Goal: Task Accomplishment & Management: Complete application form

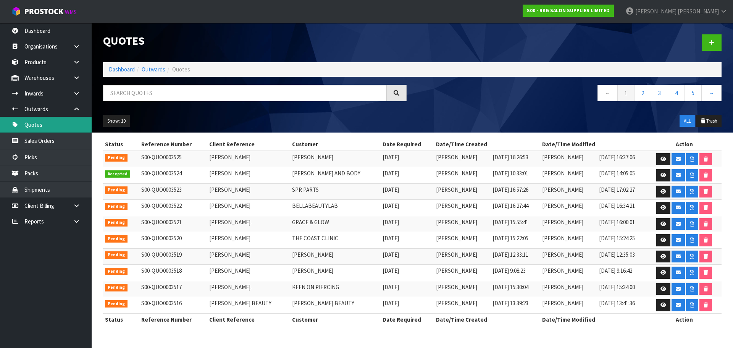
click at [46, 125] on link "Quotes" at bounding box center [46, 125] width 92 height 16
click at [714, 43] on link at bounding box center [711, 42] width 20 height 16
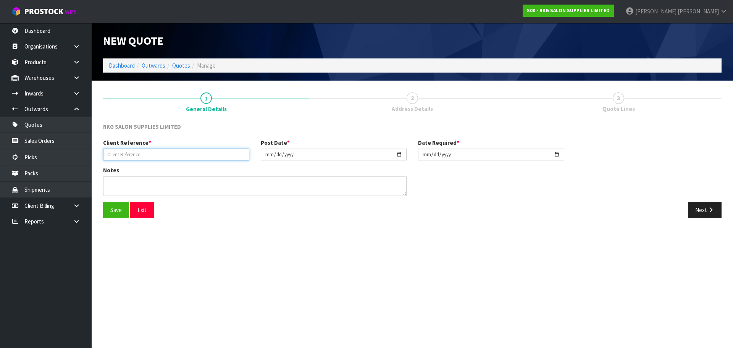
click at [166, 152] on input "text" at bounding box center [176, 154] width 146 height 12
type input "[PERSON_NAME]"
click at [116, 208] on button "Save" at bounding box center [116, 209] width 26 height 16
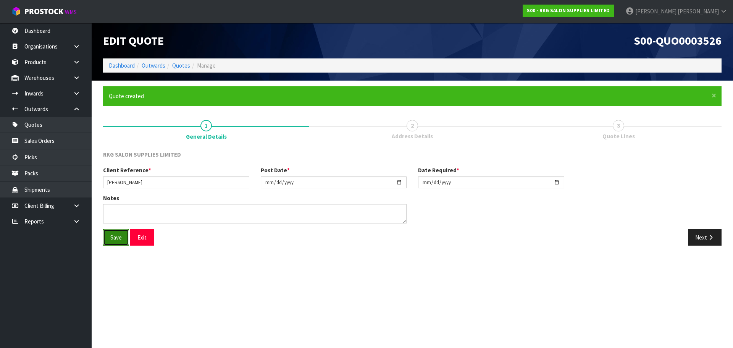
click at [110, 238] on button "Save" at bounding box center [116, 237] width 26 height 16
click at [707, 239] on icon "button" at bounding box center [710, 237] width 7 height 6
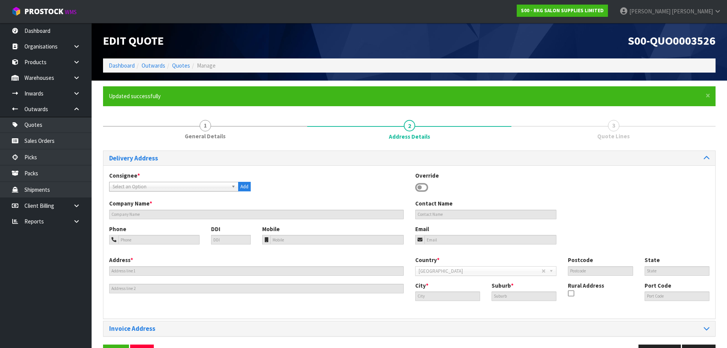
click at [419, 186] on icon at bounding box center [421, 187] width 13 height 11
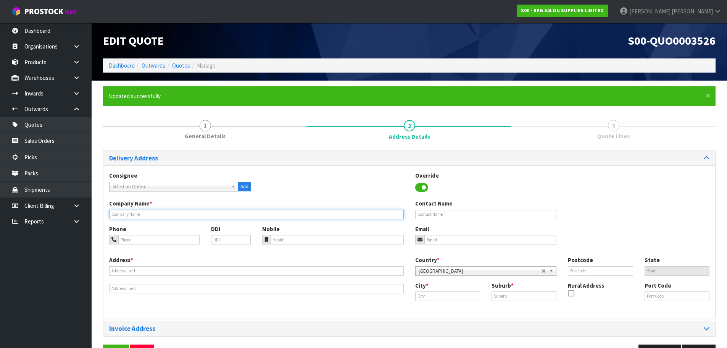
click at [153, 211] on input "text" at bounding box center [256, 214] width 295 height 10
type input "[PERSON_NAME]"
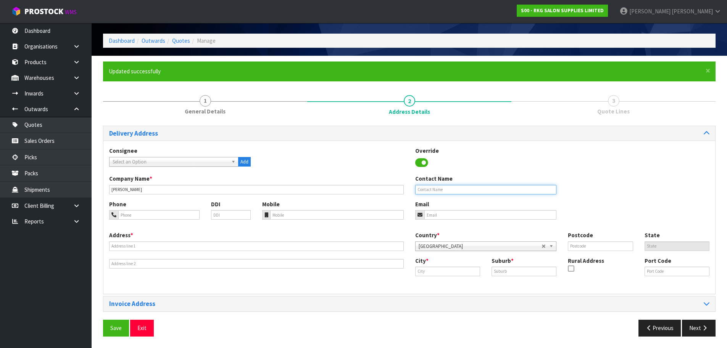
click at [435, 191] on input "text" at bounding box center [486, 190] width 142 height 10
click at [161, 216] on input "tel" at bounding box center [158, 215] width 81 height 10
type input "[PHONE_NUMBER]"
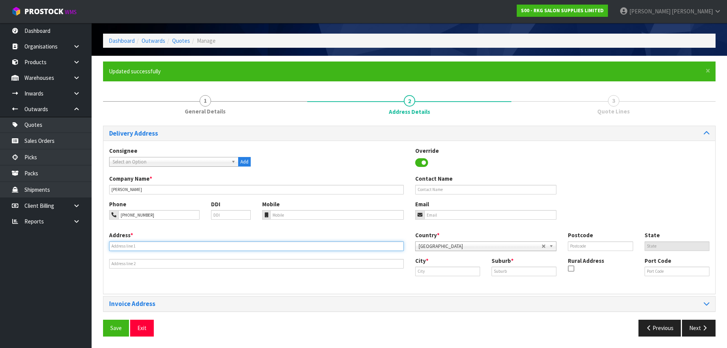
click at [154, 241] on input "text" at bounding box center [256, 246] width 295 height 10
type input "[STREET_ADDRESS][PERSON_NAME]"
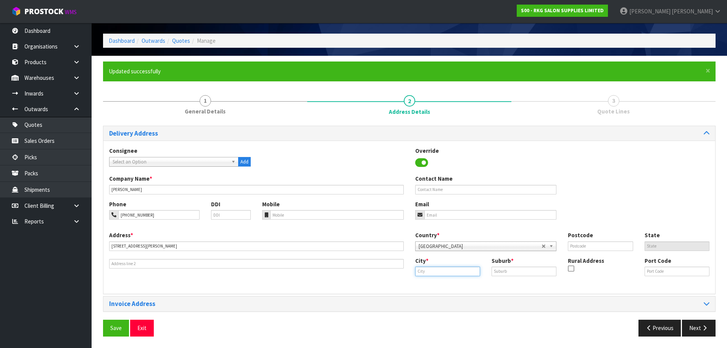
click at [443, 274] on input "text" at bounding box center [447, 271] width 65 height 10
click at [437, 288] on link "[PERSON_NAME]" at bounding box center [454, 284] width 77 height 10
type input "[GEOGRAPHIC_DATA]"
click at [496, 271] on input "text" at bounding box center [523, 271] width 65 height 10
type input "ST ALBANS"
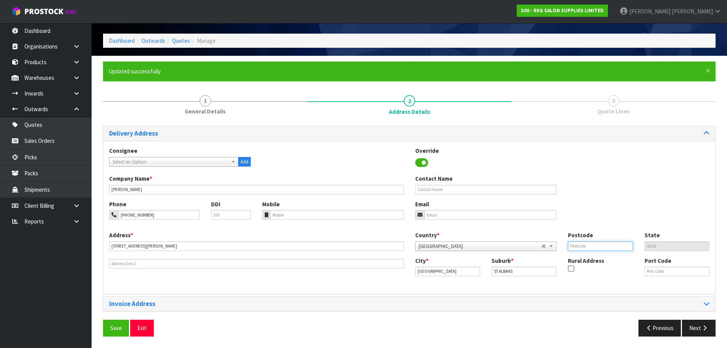
click at [585, 247] on input "text" at bounding box center [600, 246] width 65 height 10
type input "8014"
click at [593, 203] on div "Phone [PHONE_NUMBER] DDI Mobile Email" at bounding box center [409, 215] width 612 height 31
click at [465, 215] on input "email" at bounding box center [490, 215] width 132 height 10
click at [466, 216] on input "[PERSON_NAME][EMAIL_ADDRESS][DOMAIN_NAME]" at bounding box center [490, 215] width 132 height 10
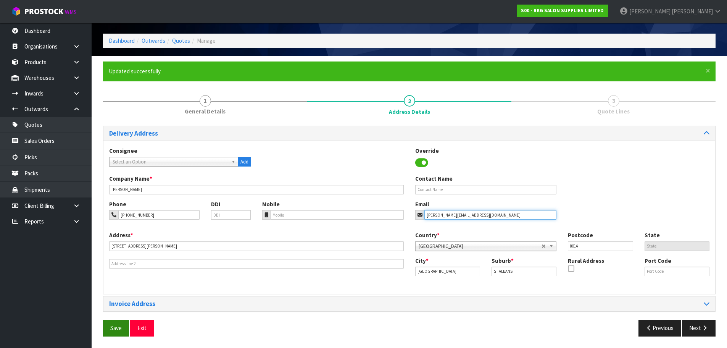
type input "[PERSON_NAME][EMAIL_ADDRESS][DOMAIN_NAME]"
click at [117, 330] on button "Save" at bounding box center [116, 327] width 26 height 16
click at [119, 329] on button "Save" at bounding box center [116, 327] width 26 height 16
click at [700, 330] on button "Next" at bounding box center [699, 327] width 34 height 16
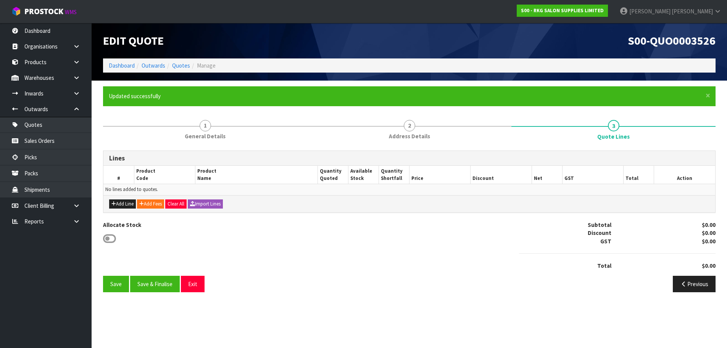
scroll to position [0, 0]
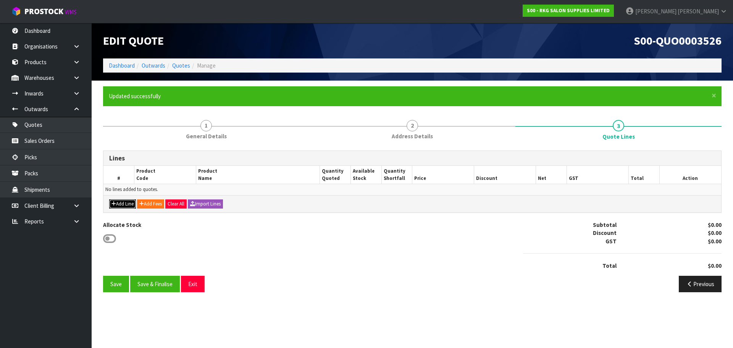
click at [121, 204] on button "Add Line" at bounding box center [122, 203] width 27 height 9
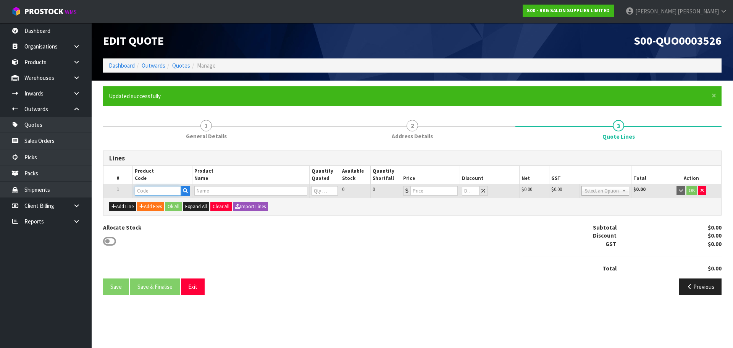
click at [147, 191] on input "text" at bounding box center [158, 191] width 46 height 10
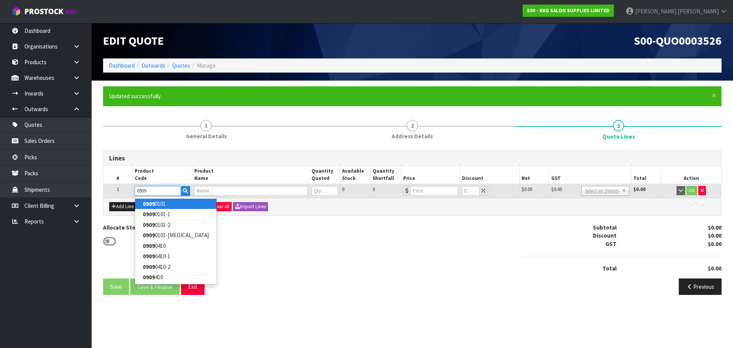
type input "0909"
click at [149, 203] on strong "0909" at bounding box center [149, 203] width 12 height 7
type input "09090101"
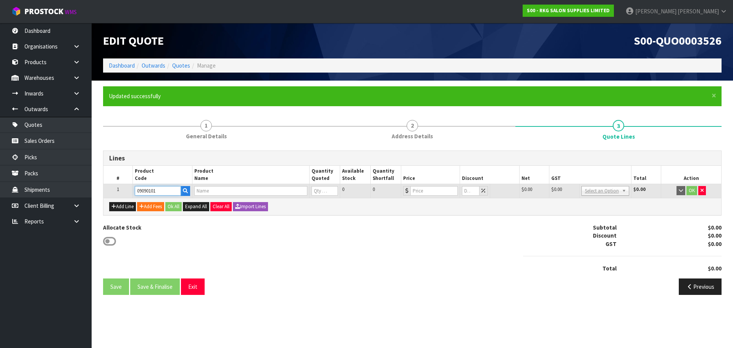
type input "WELLINGTON 360 HYDRAULIC BEAUTY BED - BLACK"
type input "0"
type input "773"
type input "0"
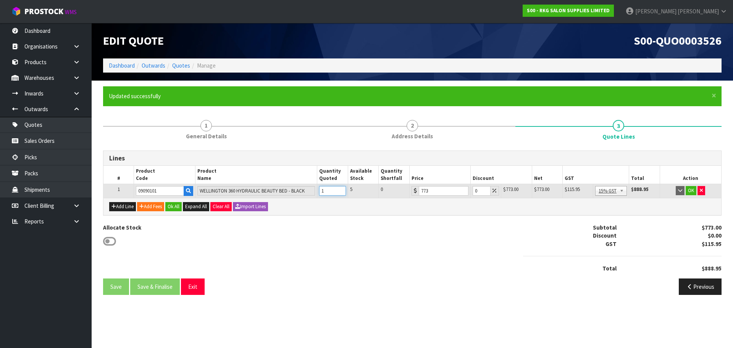
type input "1"
click at [340, 188] on input "1" at bounding box center [332, 191] width 27 height 10
drag, startPoint x: 477, startPoint y: 190, endPoint x: 472, endPoint y: 190, distance: 5.7
click at [472, 190] on td "0" at bounding box center [485, 191] width 31 height 14
type input "10"
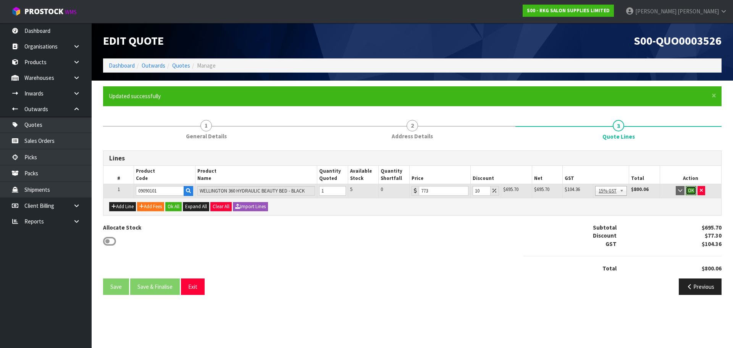
click at [690, 191] on button "OK" at bounding box center [690, 190] width 11 height 9
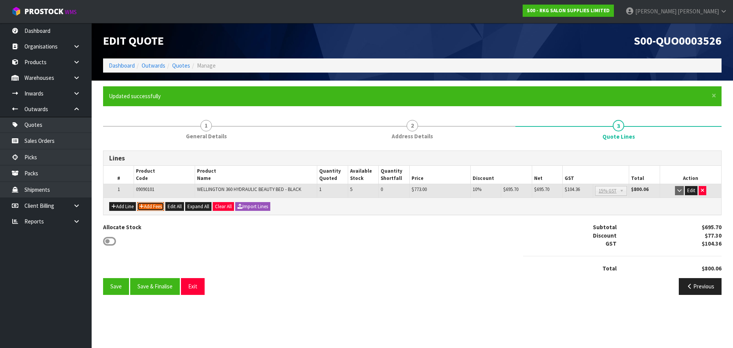
click at [156, 206] on button "Add Fees" at bounding box center [150, 206] width 27 height 9
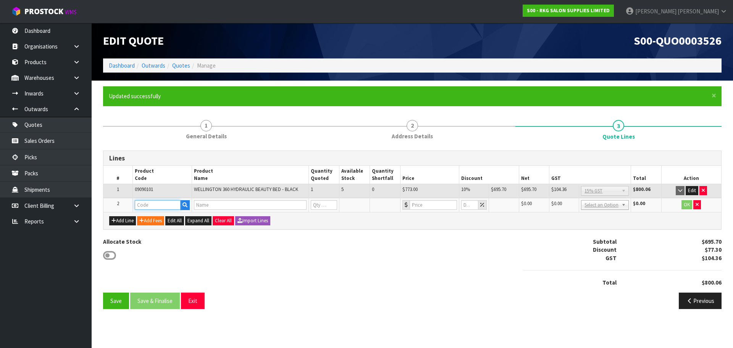
click at [156, 207] on input "text" at bounding box center [158, 205] width 46 height 10
type input "FRE"
click at [152, 217] on strong "FRE" at bounding box center [148, 217] width 10 height 7
type input "FREIGHT"
type input "FREIGHT FEE"
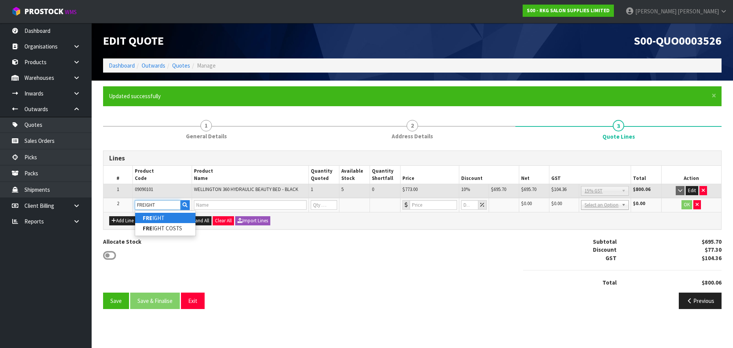
type input "1"
type input "0"
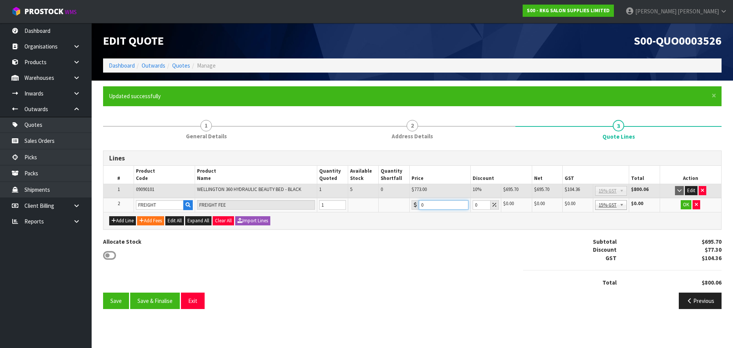
drag, startPoint x: 430, startPoint y: 206, endPoint x: 419, endPoint y: 206, distance: 11.1
click at [419, 206] on input "0" at bounding box center [444, 205] width 50 height 10
type input "322.50"
click at [685, 205] on button "OK" at bounding box center [685, 204] width 11 height 9
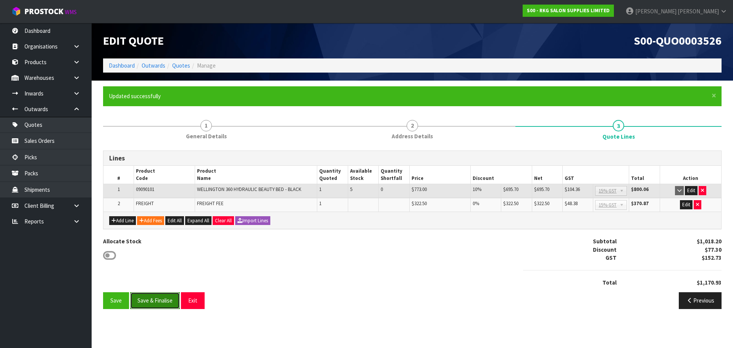
click at [154, 300] on button "Save & Finalise" at bounding box center [155, 300] width 50 height 16
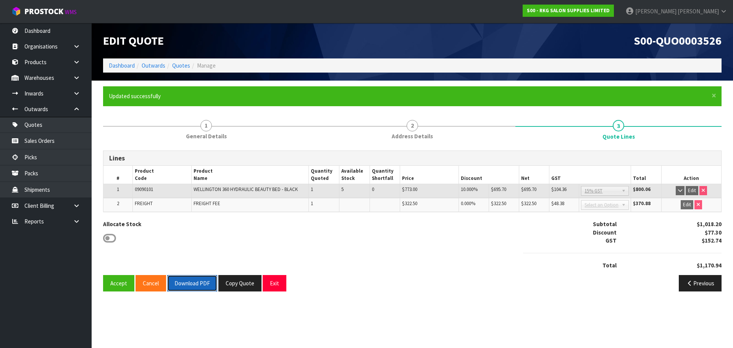
drag, startPoint x: 194, startPoint y: 285, endPoint x: 201, endPoint y: 278, distance: 9.2
click at [195, 285] on button "Download PDF" at bounding box center [192, 283] width 50 height 16
click at [243, 285] on button "Copy Quote" at bounding box center [239, 283] width 43 height 16
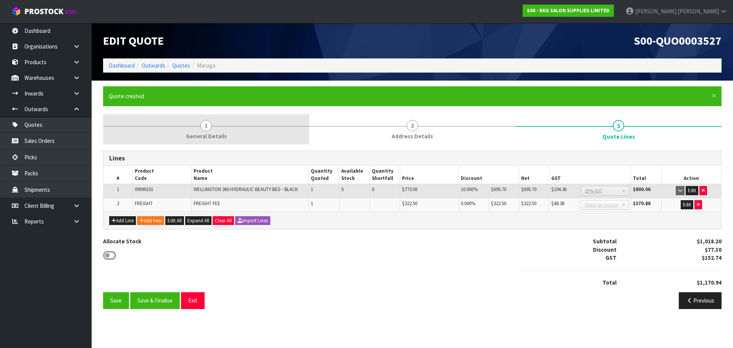
click at [209, 124] on span "1" at bounding box center [205, 125] width 11 height 11
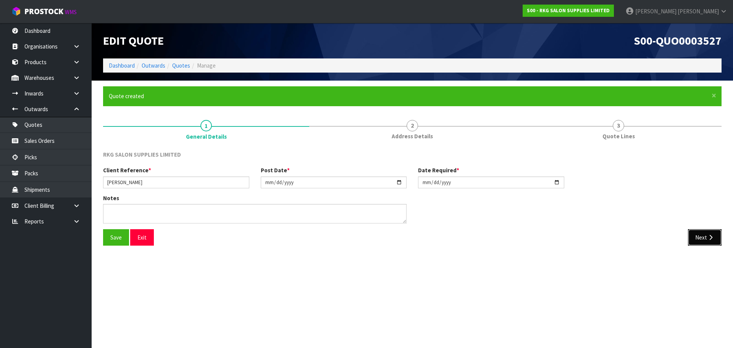
click at [699, 236] on button "Next" at bounding box center [705, 237] width 34 height 16
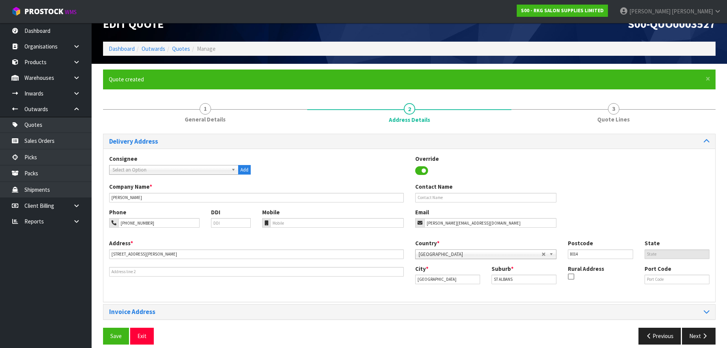
scroll to position [25, 0]
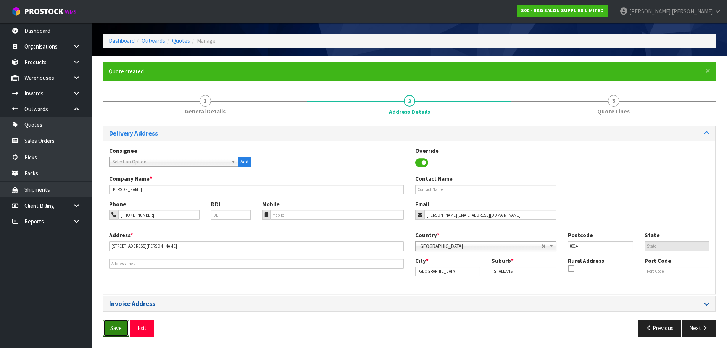
drag, startPoint x: 116, startPoint y: 327, endPoint x: 290, endPoint y: 303, distance: 175.6
click at [117, 326] on button "Save" at bounding box center [116, 327] width 26 height 16
click at [701, 326] on icon "button" at bounding box center [704, 328] width 7 height 6
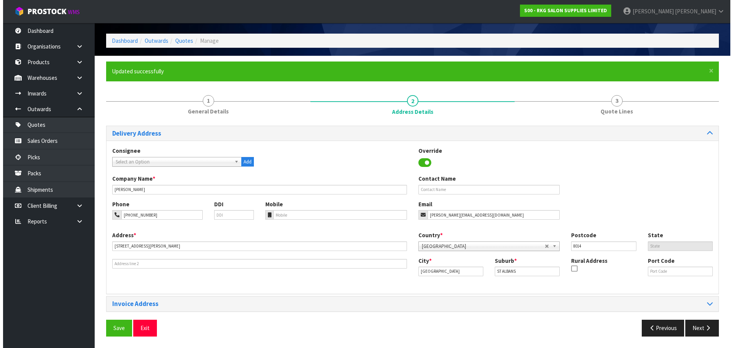
scroll to position [0, 0]
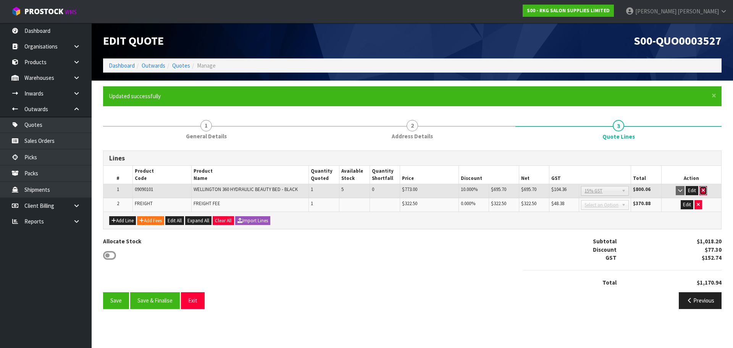
click at [703, 187] on button "button" at bounding box center [703, 190] width 8 height 9
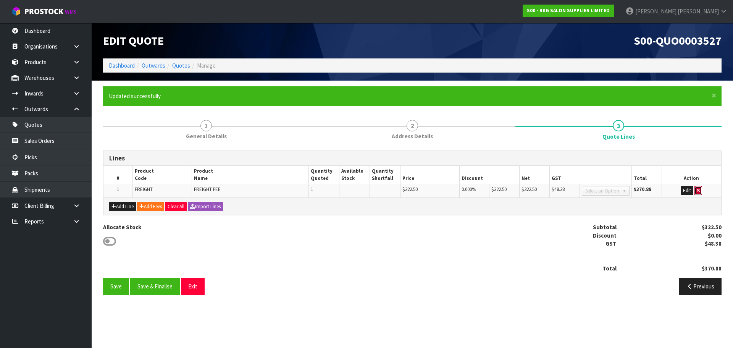
click at [701, 189] on button "button" at bounding box center [698, 190] width 8 height 9
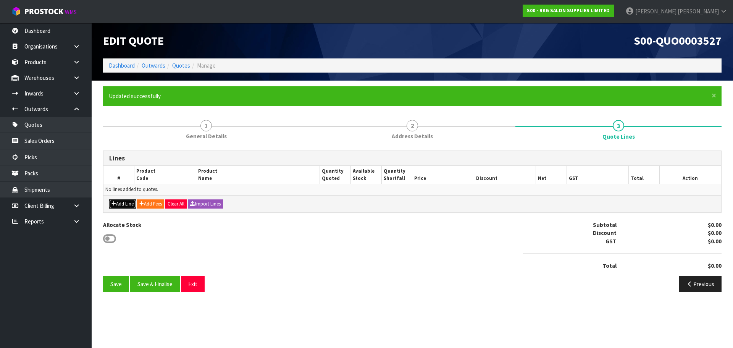
click at [116, 203] on button "Add Line" at bounding box center [122, 203] width 27 height 9
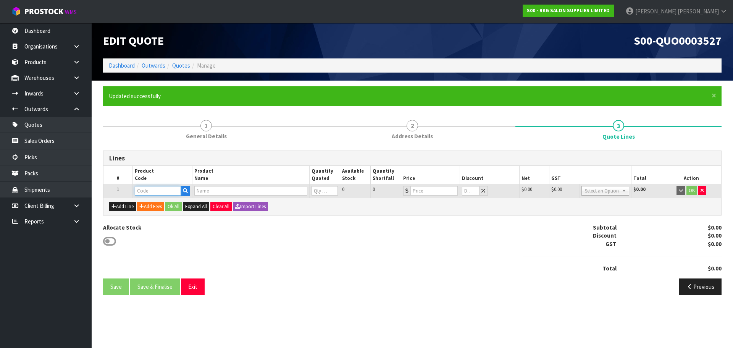
click at [151, 191] on input "text" at bounding box center [158, 191] width 46 height 10
type input "09190410"
click at [158, 201] on strong "09190410" at bounding box center [155, 203] width 24 height 7
type input "09190410"
type input "WELLINGTON II 360 DEG HYDRAULIC BED - WHITE"
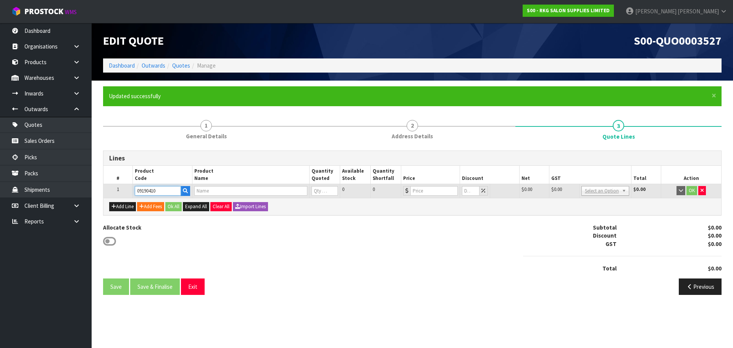
type input "0"
type input "773"
type input "0"
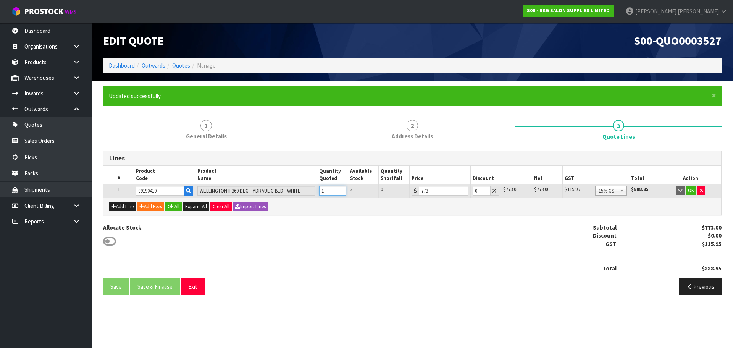
type input "1"
click at [340, 189] on input "1" at bounding box center [332, 191] width 27 height 10
click at [473, 190] on input "0" at bounding box center [481, 191] width 18 height 10
type input "2"
type input "30"
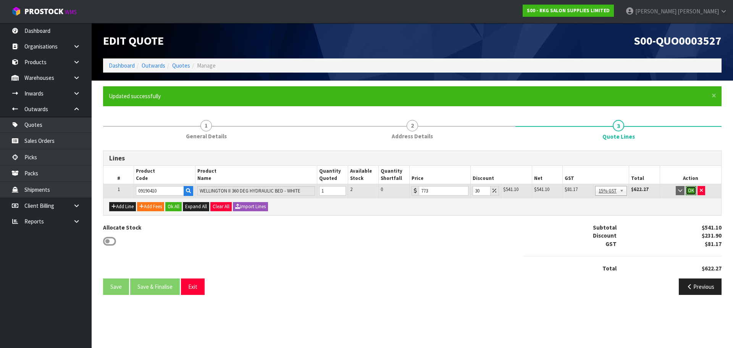
click at [690, 192] on button "OK" at bounding box center [690, 190] width 11 height 9
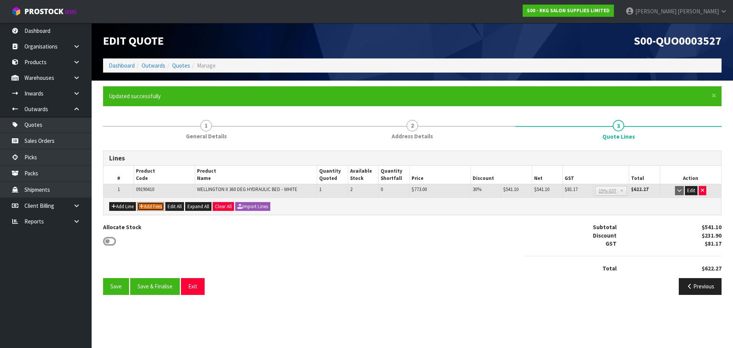
click at [157, 206] on button "Add Fees" at bounding box center [150, 206] width 27 height 9
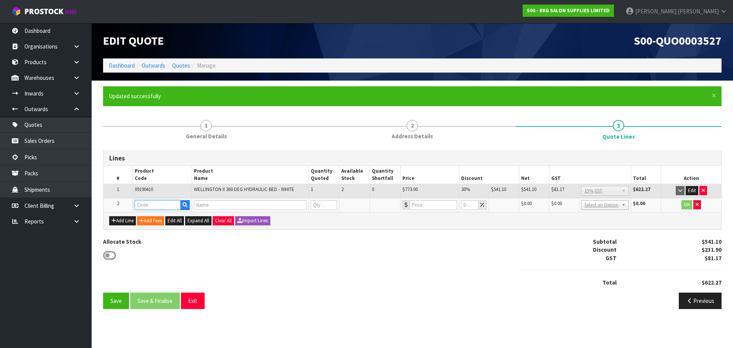
click at [156, 204] on input "text" at bounding box center [158, 205] width 46 height 10
type input "FRE"
click at [159, 217] on link "FRE IGHT" at bounding box center [165, 218] width 60 height 10
type input "FREIGHT"
type input "FREIGHT FEE"
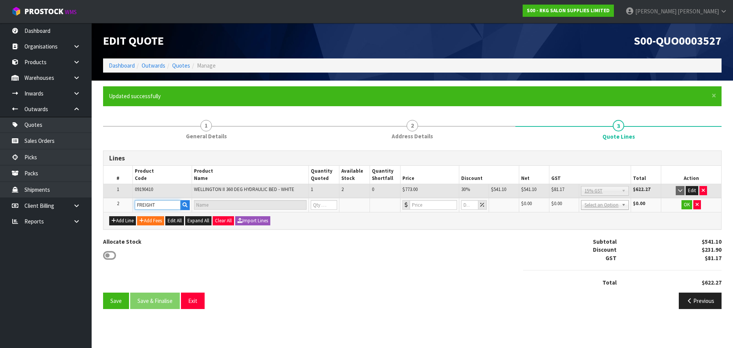
type input "1"
type input "0"
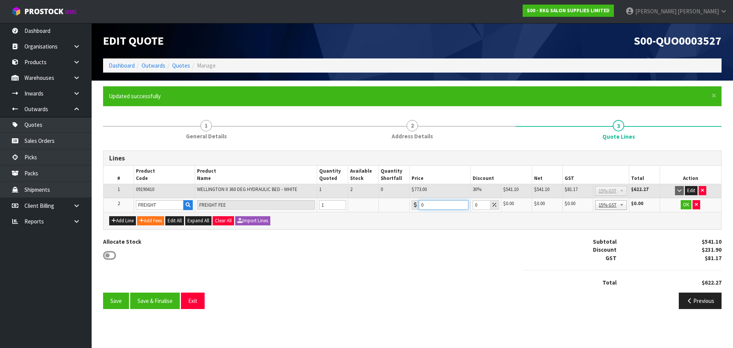
drag, startPoint x: 430, startPoint y: 206, endPoint x: 413, endPoint y: 208, distance: 16.9
click at [413, 208] on div "0" at bounding box center [439, 205] width 57 height 10
type input "322.50"
click at [684, 204] on button "OK" at bounding box center [685, 204] width 11 height 9
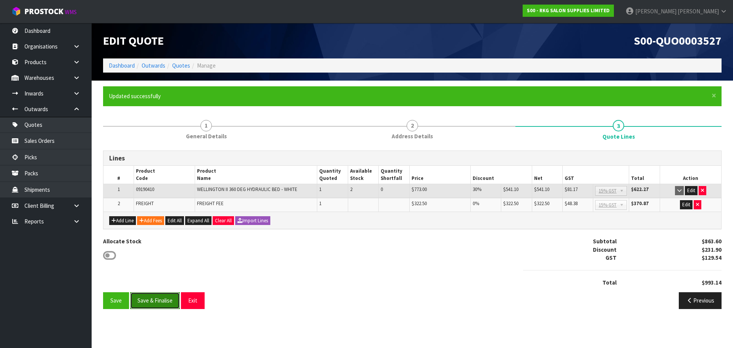
click at [148, 301] on button "Save & Finalise" at bounding box center [155, 300] width 50 height 16
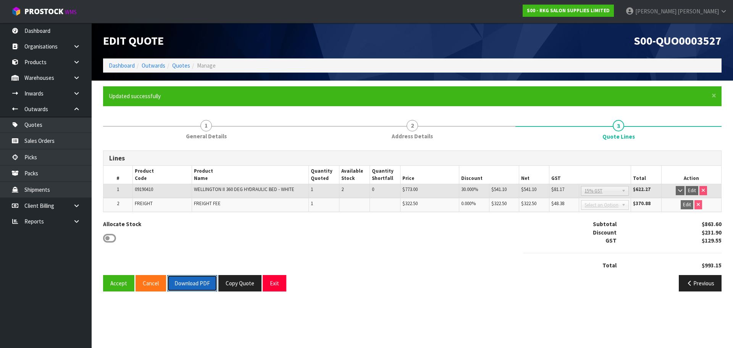
click at [197, 284] on button "Download PDF" at bounding box center [192, 283] width 50 height 16
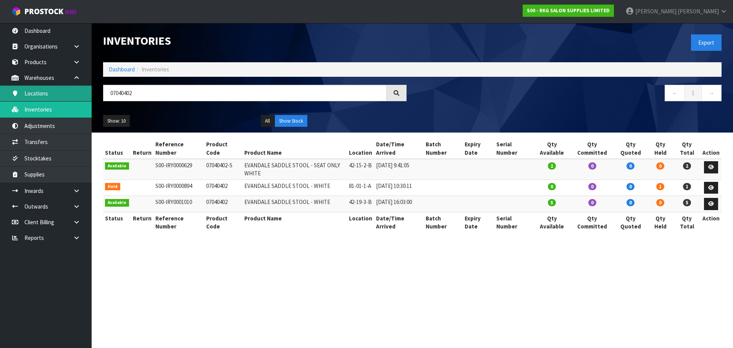
drag, startPoint x: 137, startPoint y: 91, endPoint x: 90, endPoint y: 94, distance: 46.6
click at [90, 94] on body "Toggle navigation ProStock WMS S00 - RKG SALON SUPPLIES LIMITED Marie Miranda L…" at bounding box center [366, 174] width 733 height 348
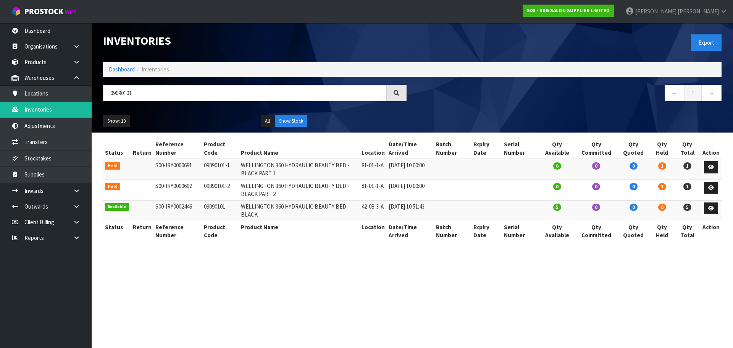
drag, startPoint x: 142, startPoint y: 94, endPoint x: 107, endPoint y: 97, distance: 35.2
click at [107, 97] on input "09090101" at bounding box center [245, 93] width 284 height 16
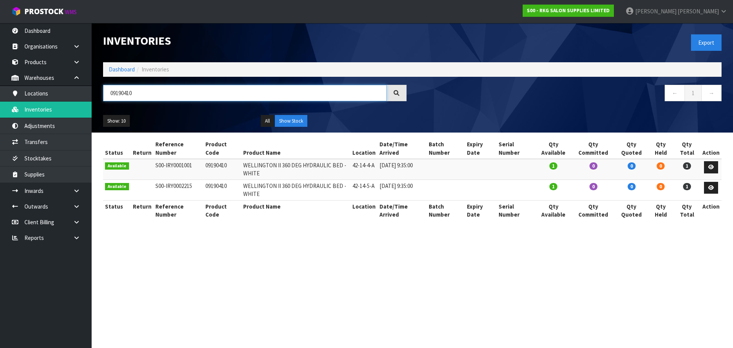
drag, startPoint x: 139, startPoint y: 93, endPoint x: 109, endPoint y: 93, distance: 29.4
click at [109, 93] on input "09190410" at bounding box center [245, 93] width 284 height 16
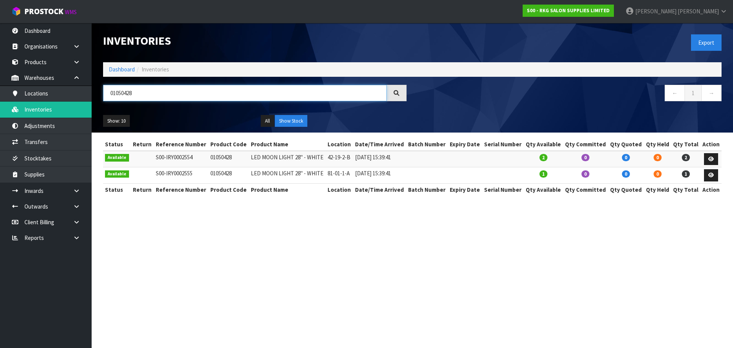
drag, startPoint x: 140, startPoint y: 93, endPoint x: 107, endPoint y: 96, distance: 33.0
click at [107, 96] on input "01050428" at bounding box center [245, 93] width 284 height 16
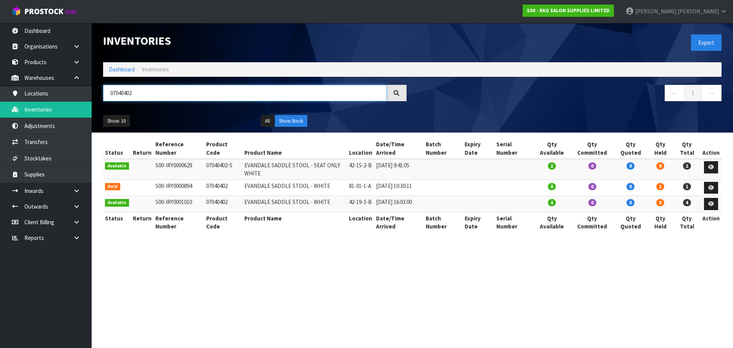
drag, startPoint x: 137, startPoint y: 96, endPoint x: 106, endPoint y: 97, distance: 30.2
click at [106, 97] on input "07040402" at bounding box center [245, 93] width 284 height 16
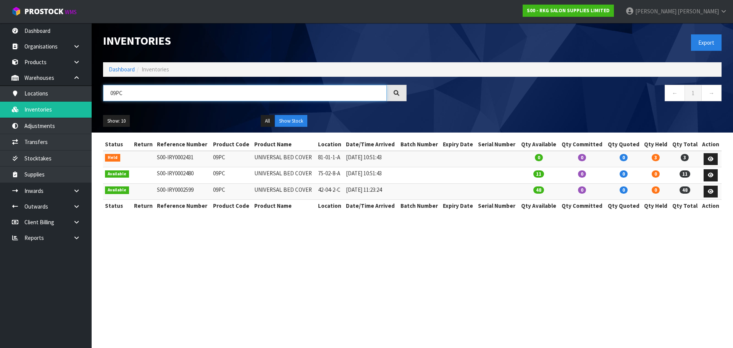
type input "09PC"
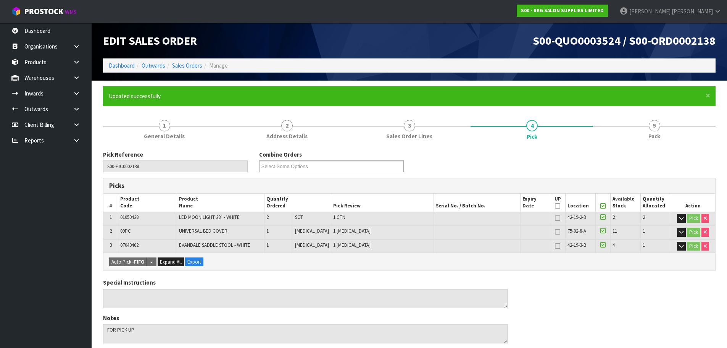
scroll to position [212, 0]
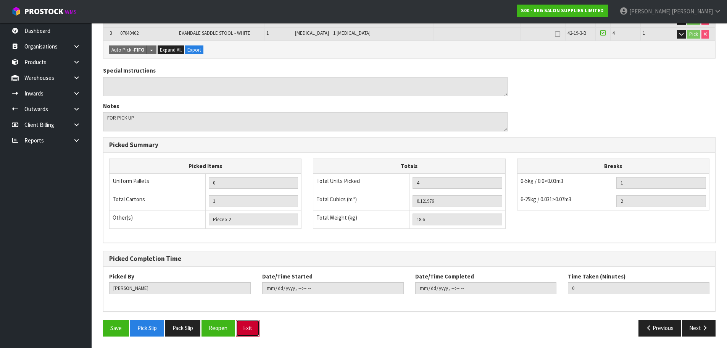
click at [250, 326] on button "Exit" at bounding box center [248, 327] width 24 height 16
